Goal: Task Accomplishment & Management: Manage account settings

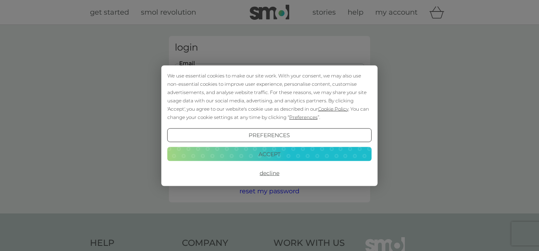
click at [265, 152] on button "Accept" at bounding box center [269, 154] width 204 height 14
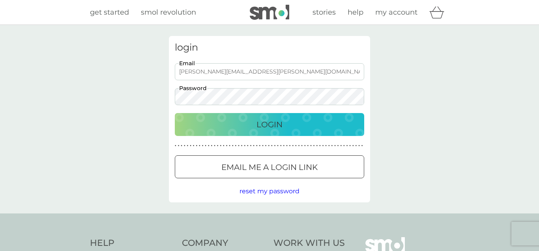
click at [269, 123] on p "Login" at bounding box center [270, 124] width 26 height 13
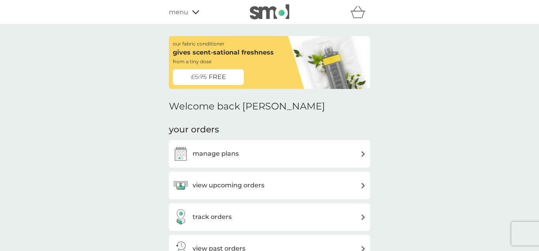
scroll to position [66, 0]
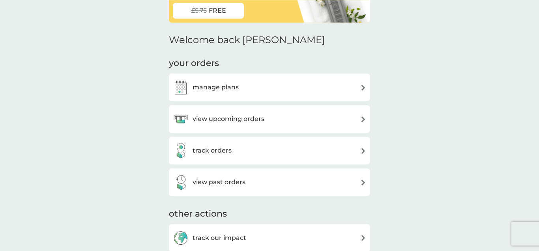
click at [363, 118] on img at bounding box center [363, 119] width 6 height 6
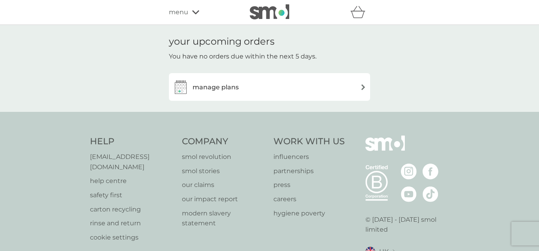
click at [360, 88] on img at bounding box center [363, 87] width 6 height 6
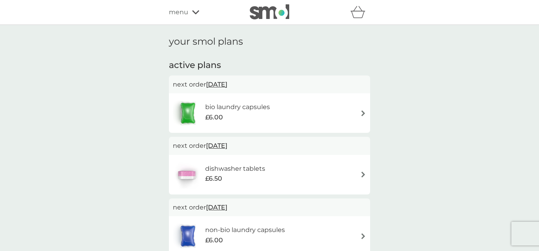
click at [363, 171] on div "dishwasher tablets £6.50" at bounding box center [269, 175] width 193 height 28
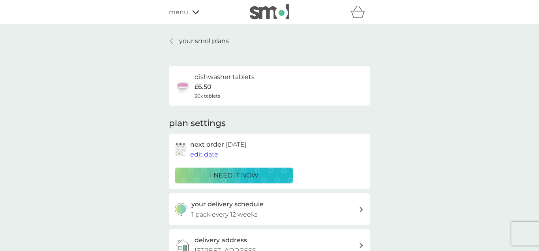
click at [204, 154] on span "edit date" at bounding box center [204, 153] width 28 height 7
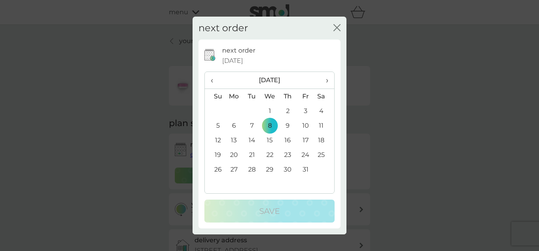
click at [270, 167] on td "29" at bounding box center [270, 169] width 18 height 15
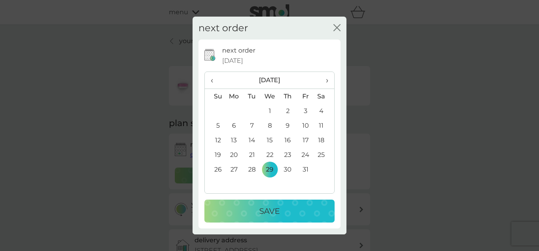
click at [267, 207] on p "Save" at bounding box center [269, 210] width 21 height 13
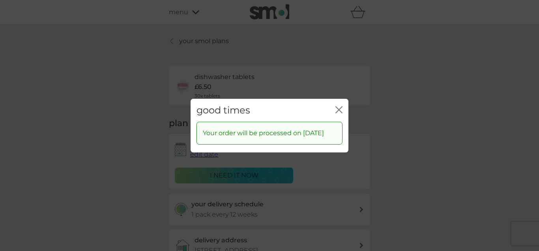
click at [337, 106] on icon "close" at bounding box center [338, 109] width 7 height 7
